Goal: Task Accomplishment & Management: Use online tool/utility

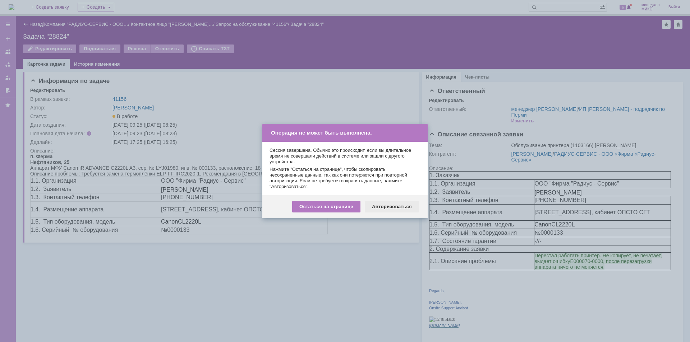
click at [382, 206] on div "Авторизоваться" at bounding box center [392, 206] width 54 height 11
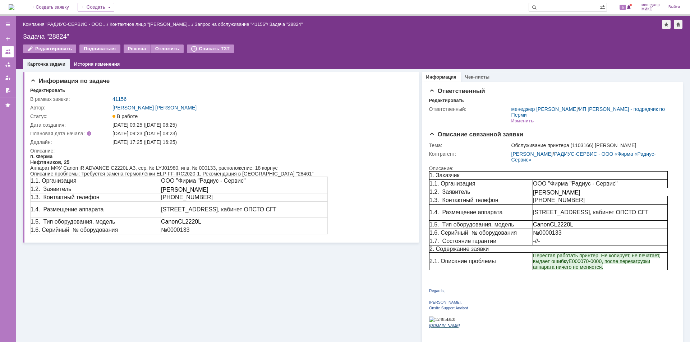
click at [11, 51] on link at bounding box center [7, 51] width 11 height 11
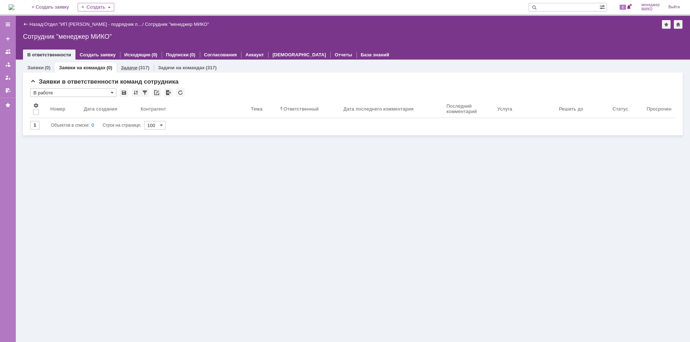
click at [133, 64] on div "Задачи (317)" at bounding box center [134, 67] width 37 height 10
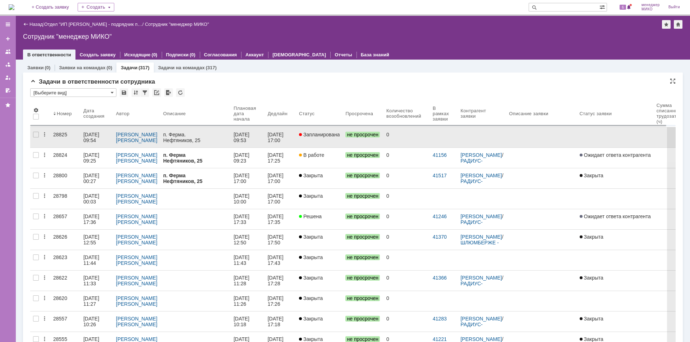
click at [236, 135] on div "04.09.2025 09:53" at bounding box center [241, 137] width 17 height 11
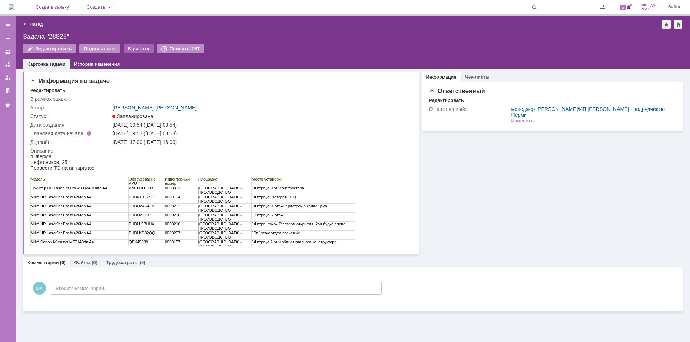
click at [132, 48] on div "В работу" at bounding box center [139, 49] width 31 height 9
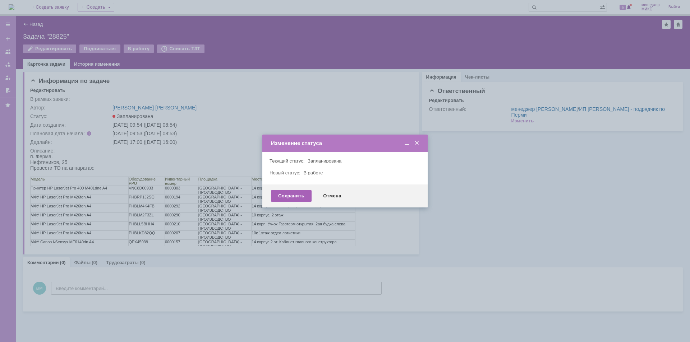
click at [287, 194] on div "Сохранить" at bounding box center [291, 195] width 41 height 11
